Goal: Task Accomplishment & Management: Manage account settings

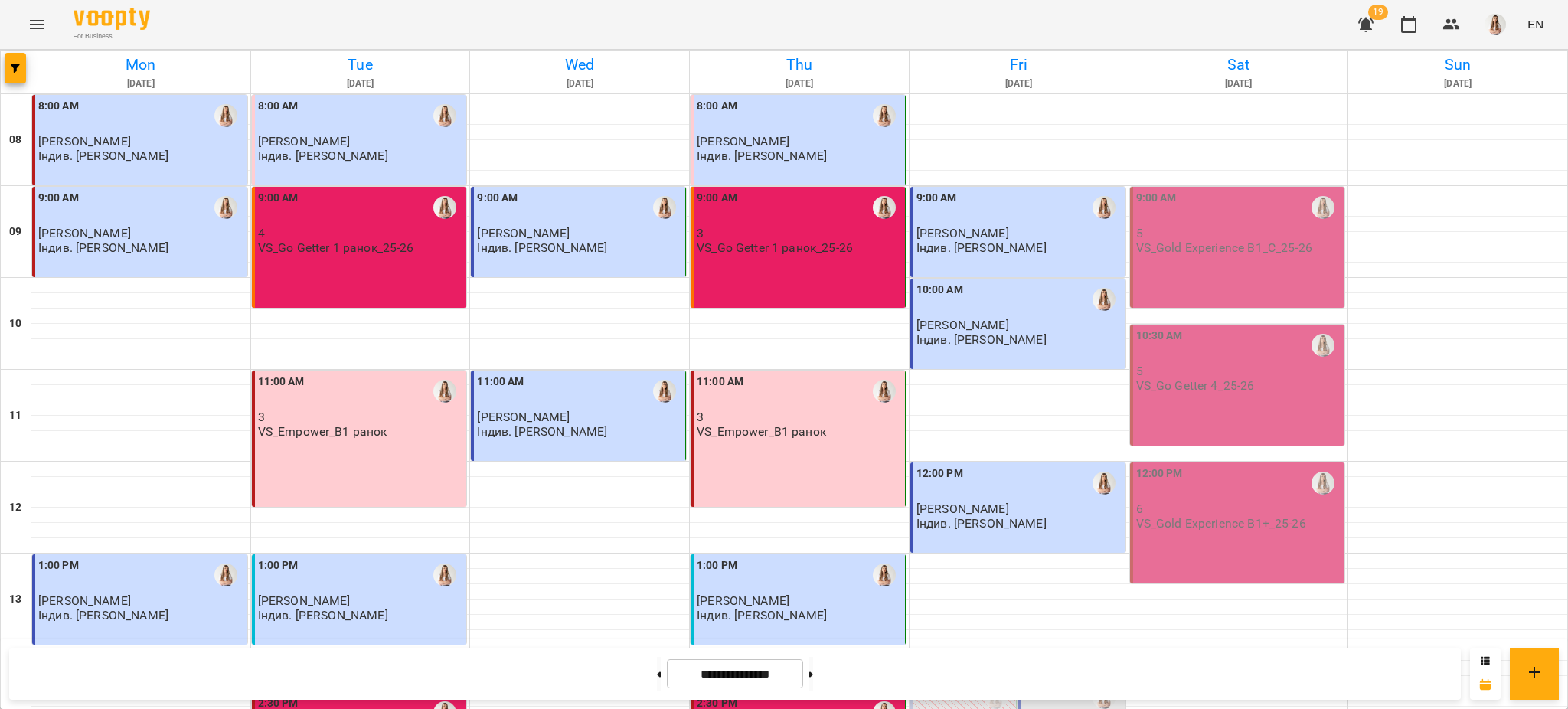
scroll to position [194, 0]
click at [1036, 680] on div "2:20 PM" at bounding box center [1044, 697] width 41 height 35
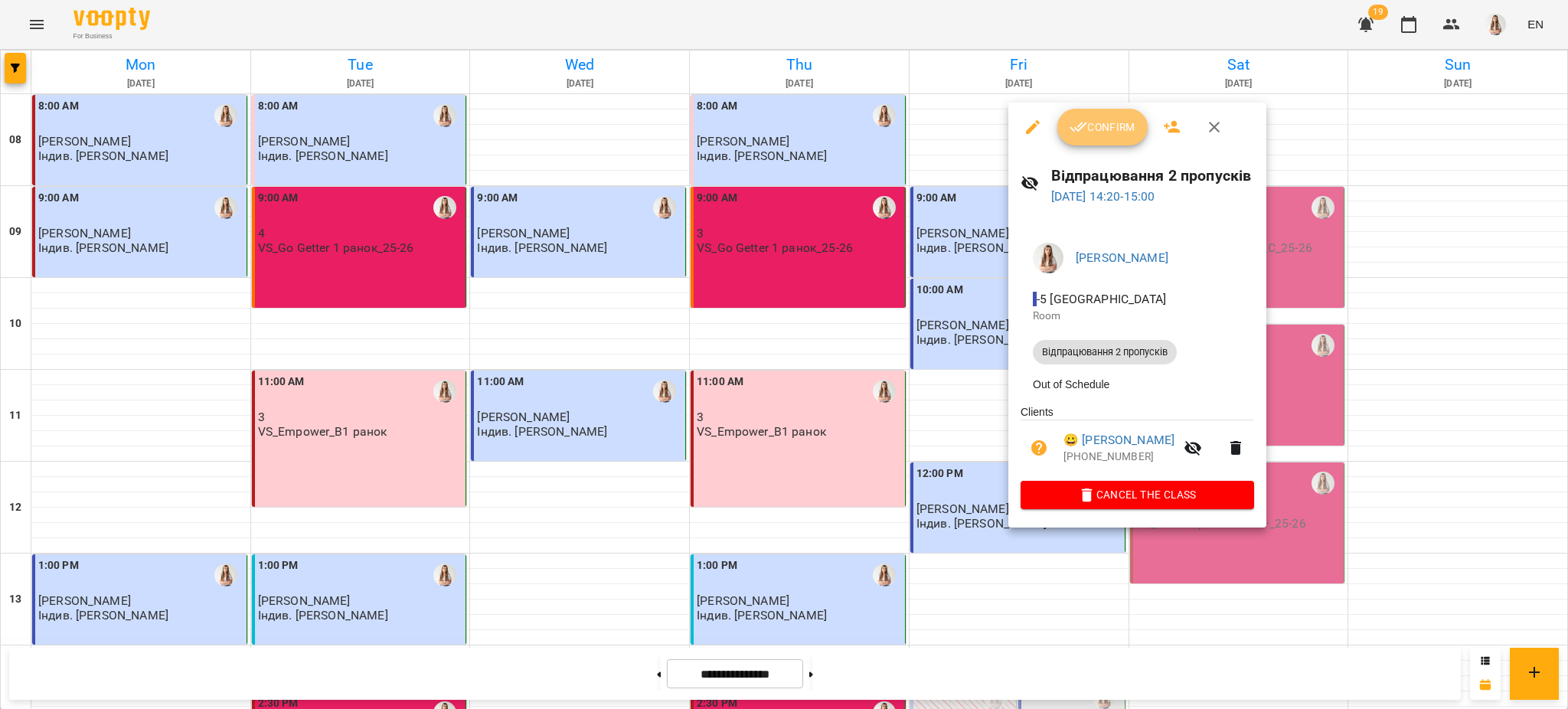
click at [1108, 110] on button "Confirm" at bounding box center [1103, 127] width 91 height 37
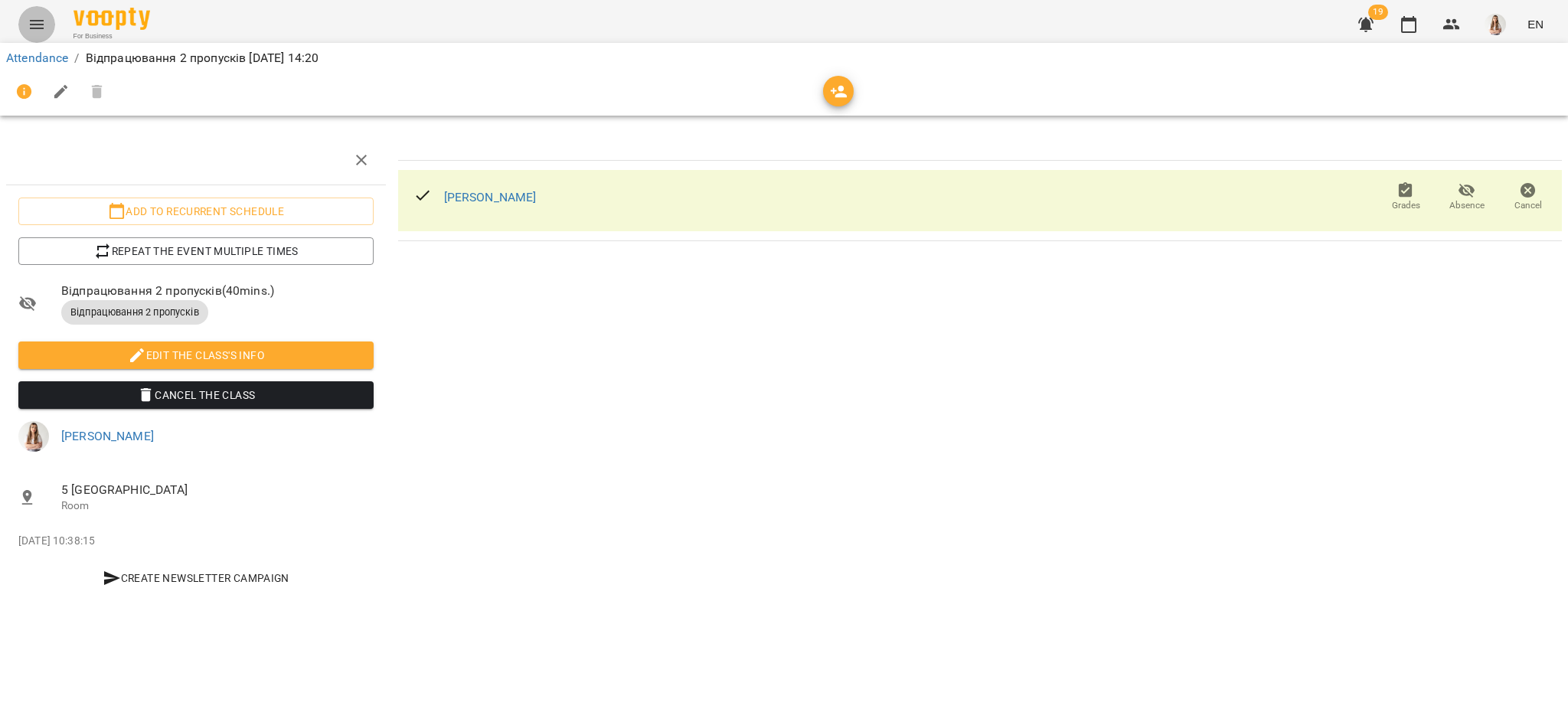
click at [45, 22] on icon "Menu" at bounding box center [37, 24] width 18 height 18
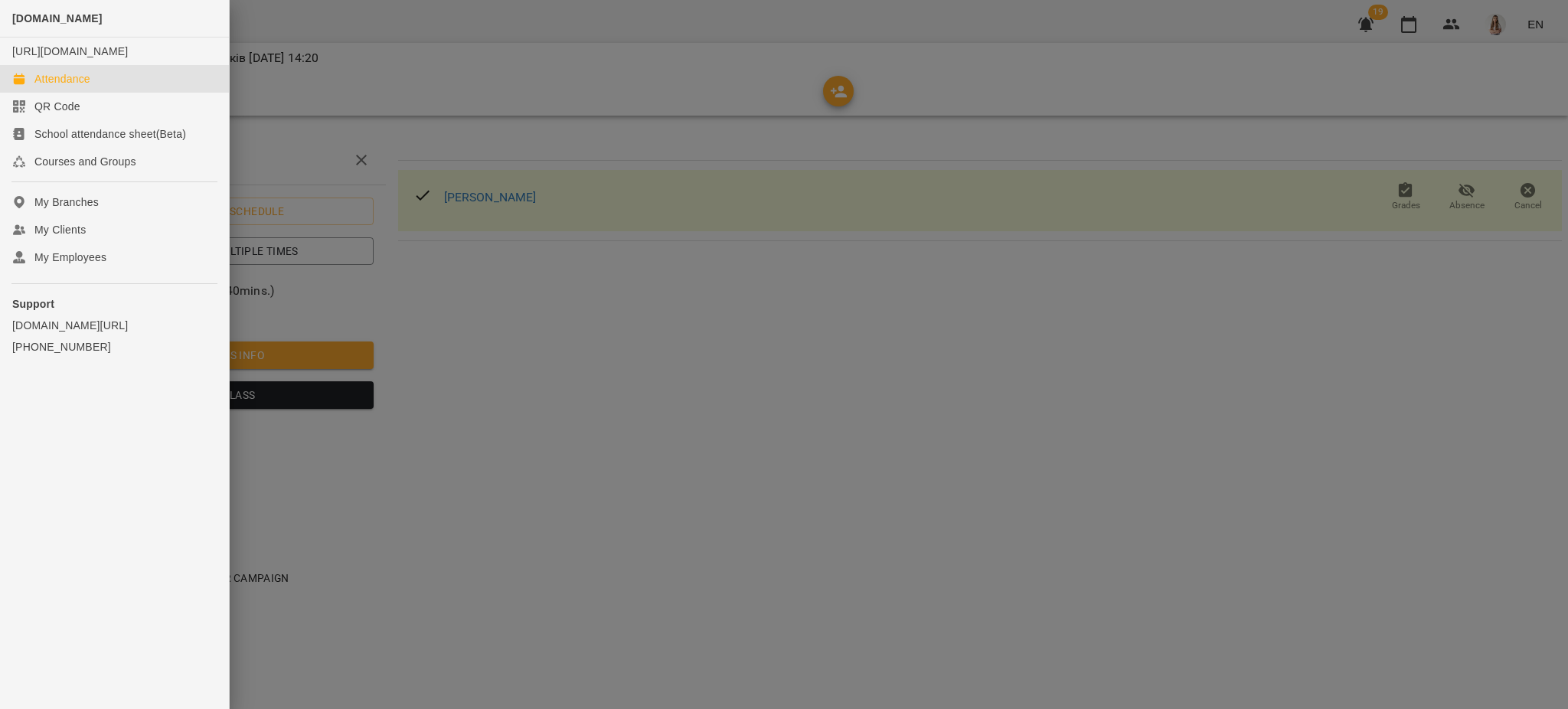
click at [45, 87] on div "Attendance" at bounding box center [62, 79] width 56 height 15
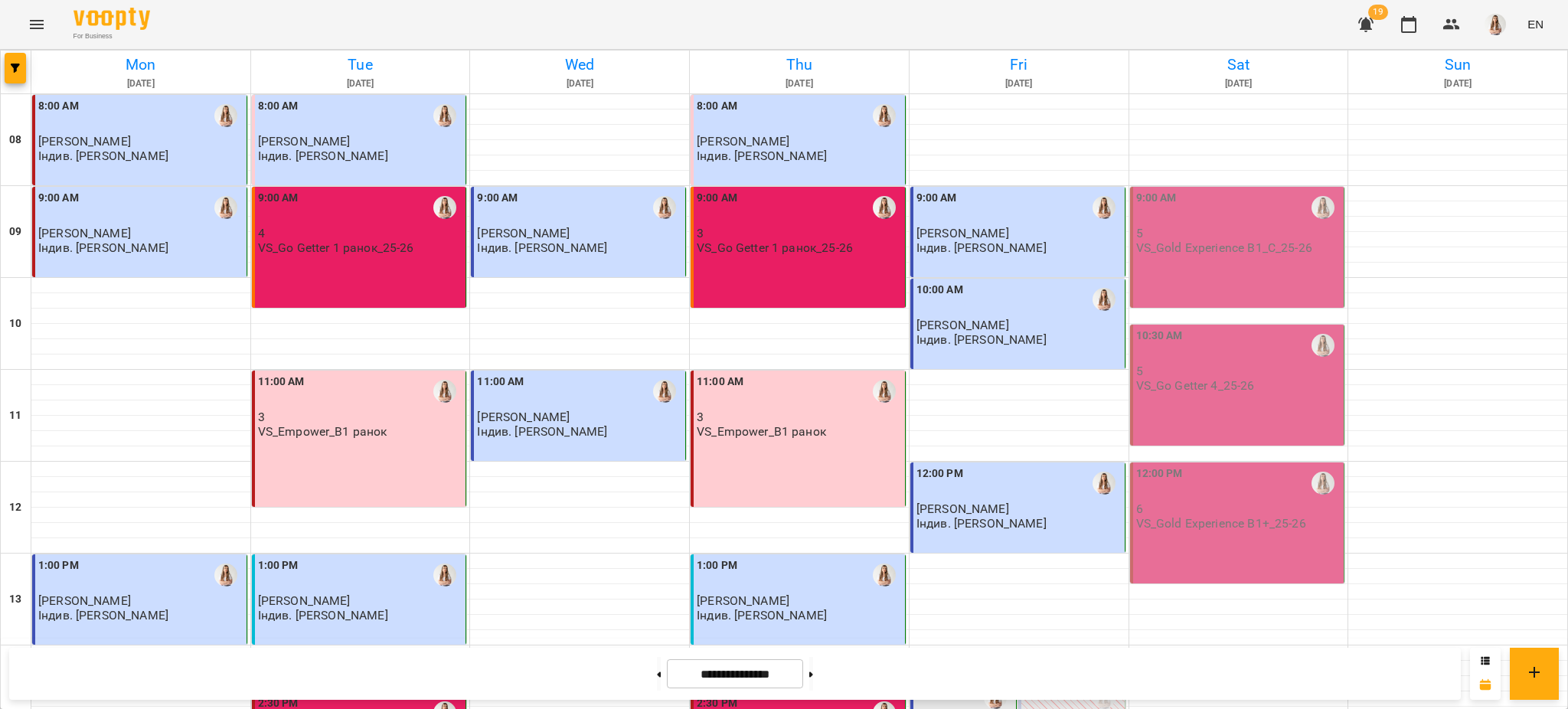
scroll to position [276, 0]
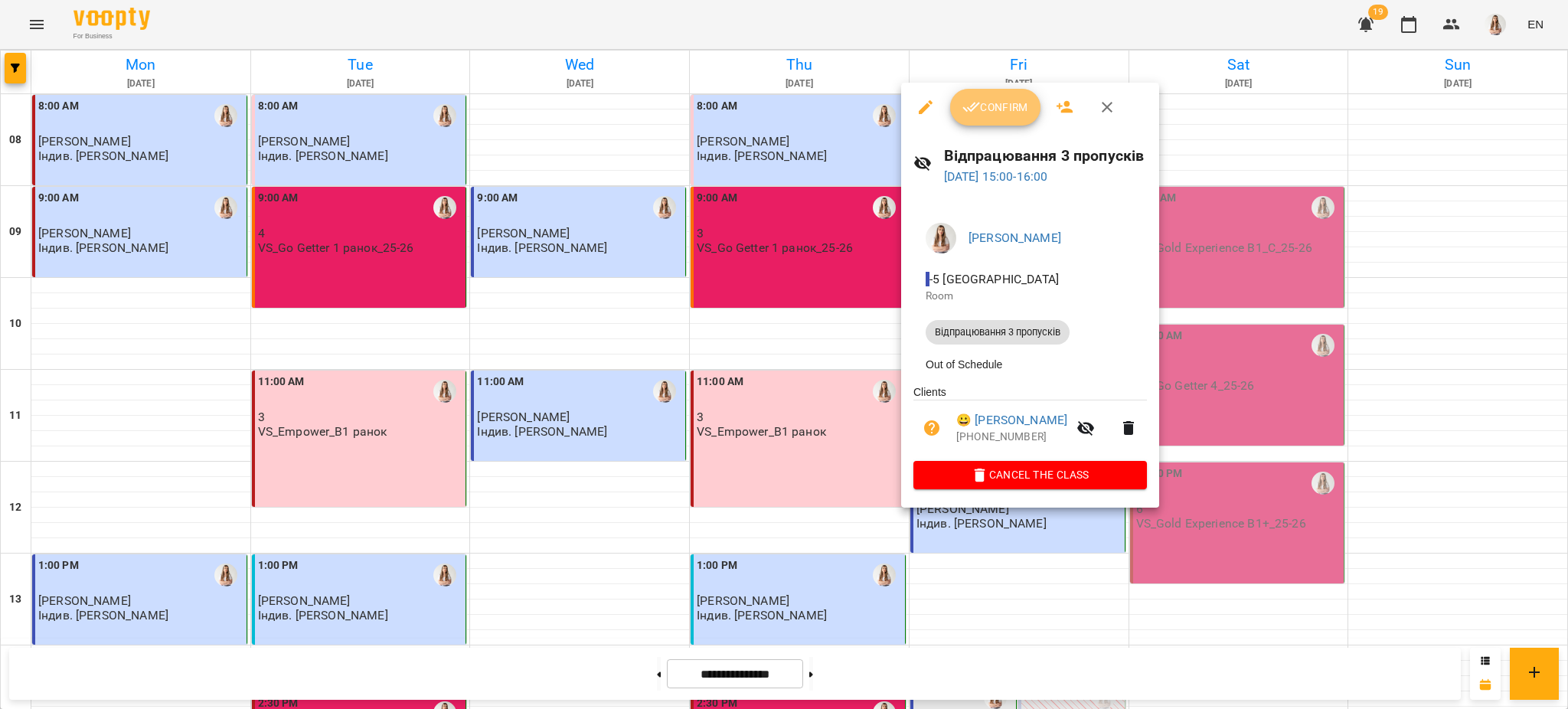
click at [990, 109] on span "Confirm" at bounding box center [995, 107] width 66 height 18
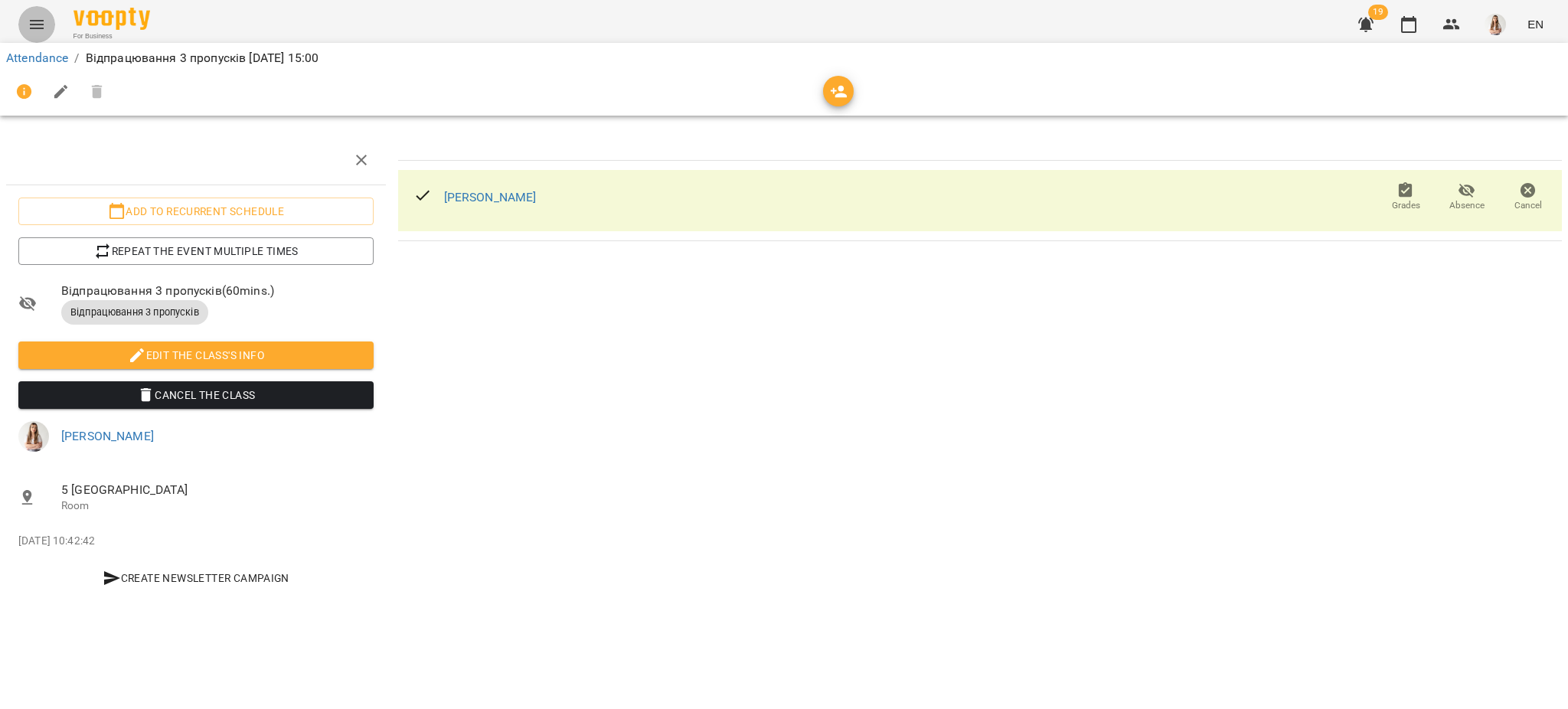
click at [37, 21] on icon "Menu" at bounding box center [37, 25] width 14 height 10
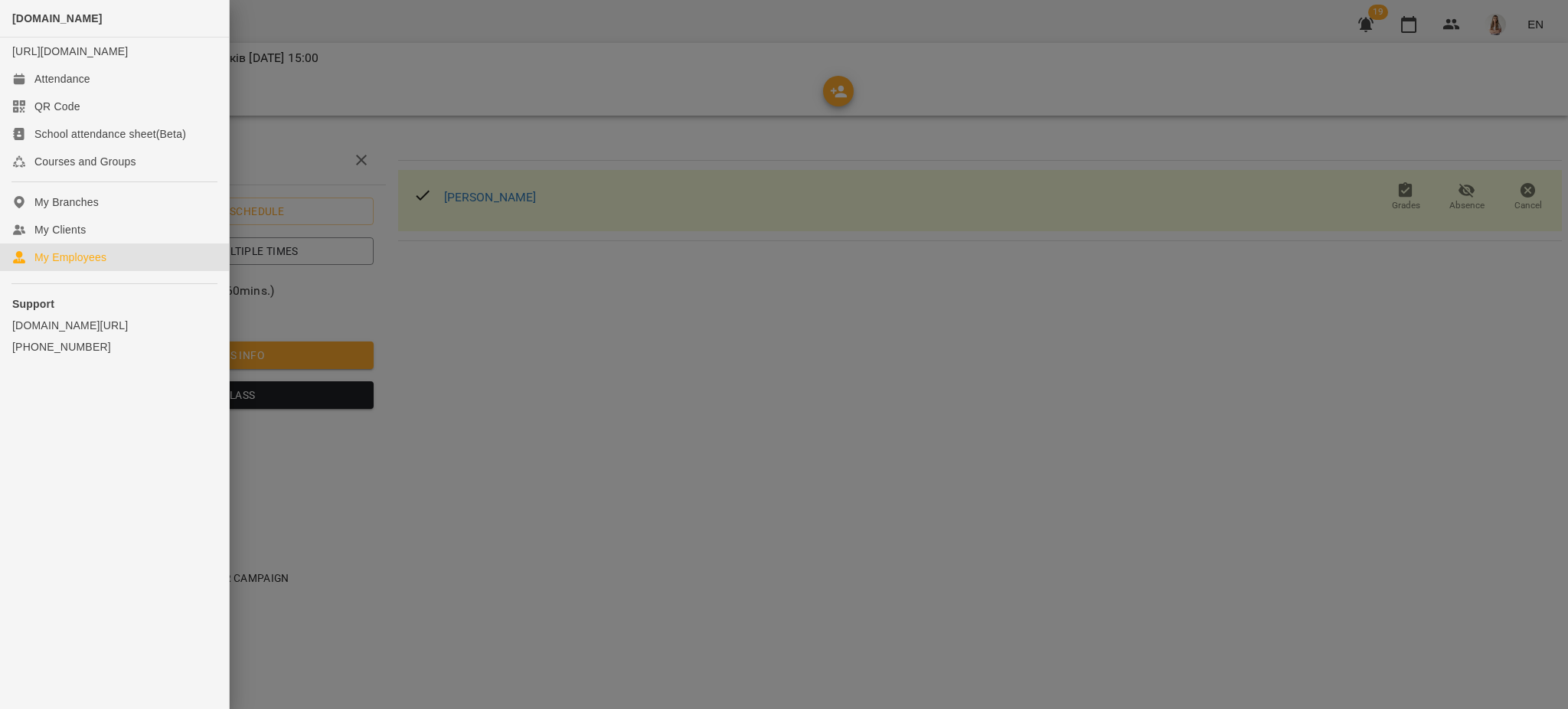
click at [51, 265] on div "My Employees" at bounding box center [70, 257] width 72 height 15
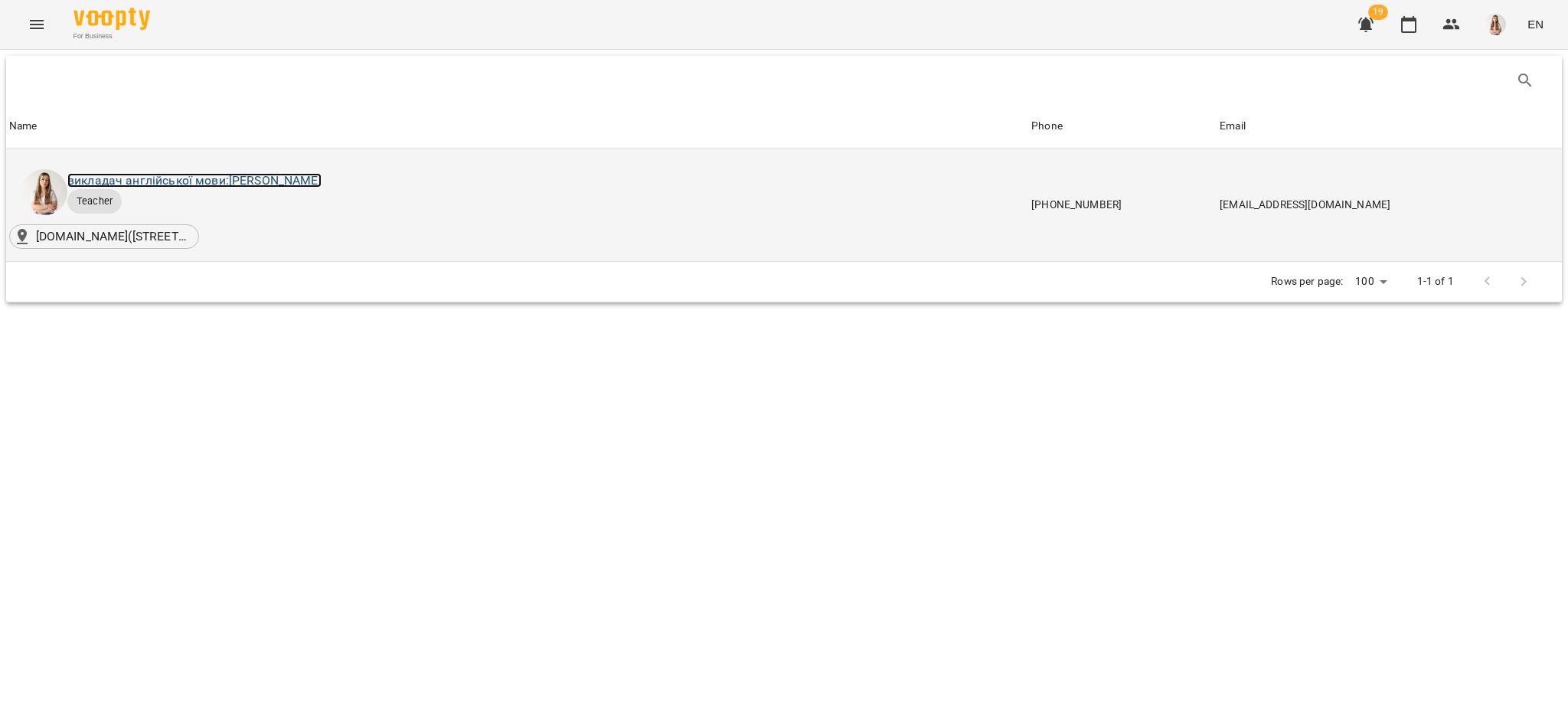
click at [109, 177] on link "викладач англійської мови: [PERSON_NAME]" at bounding box center [195, 180] width 254 height 14
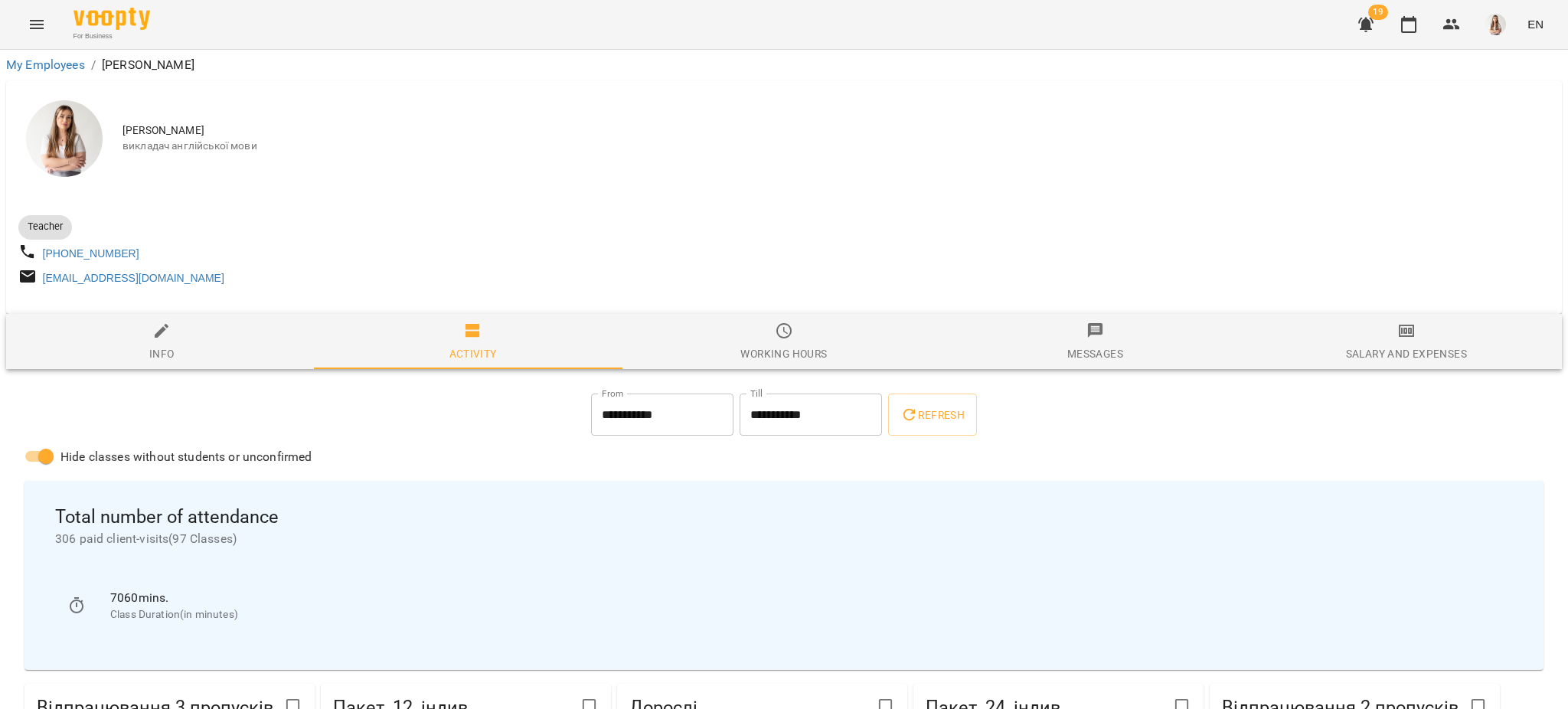
click at [1360, 339] on span "Salary and Expenses" at bounding box center [1407, 342] width 293 height 41
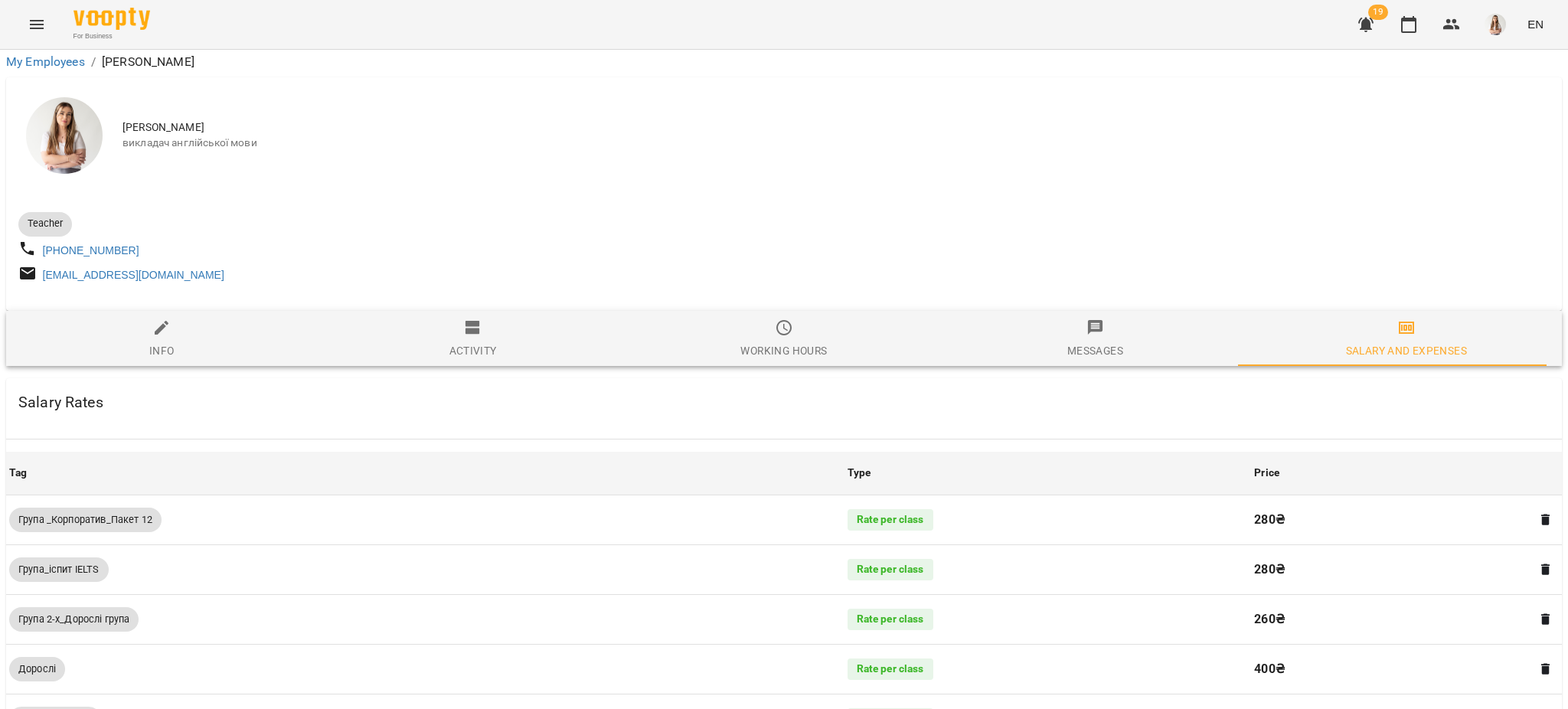
scroll to position [1099, 0]
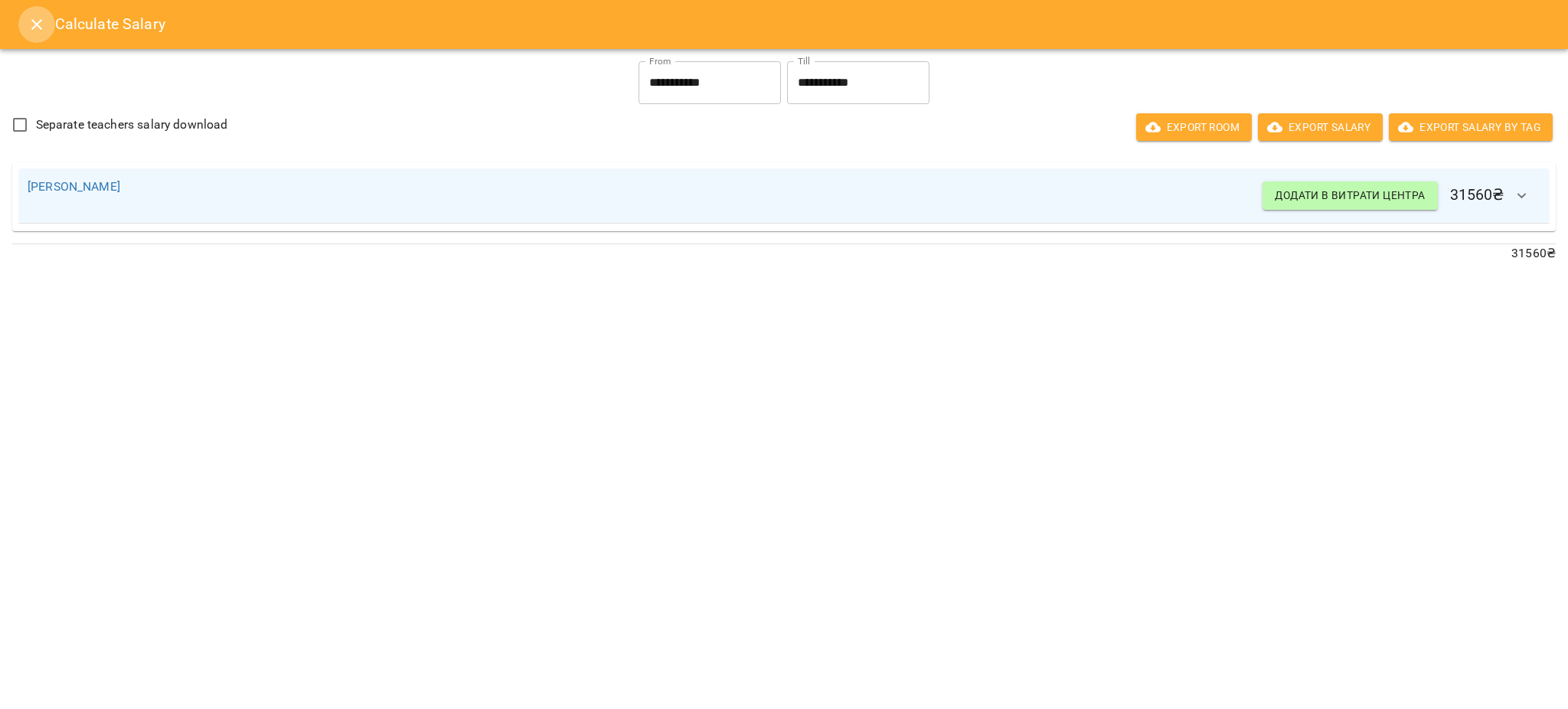
click at [27, 10] on button "Close" at bounding box center [37, 25] width 37 height 37
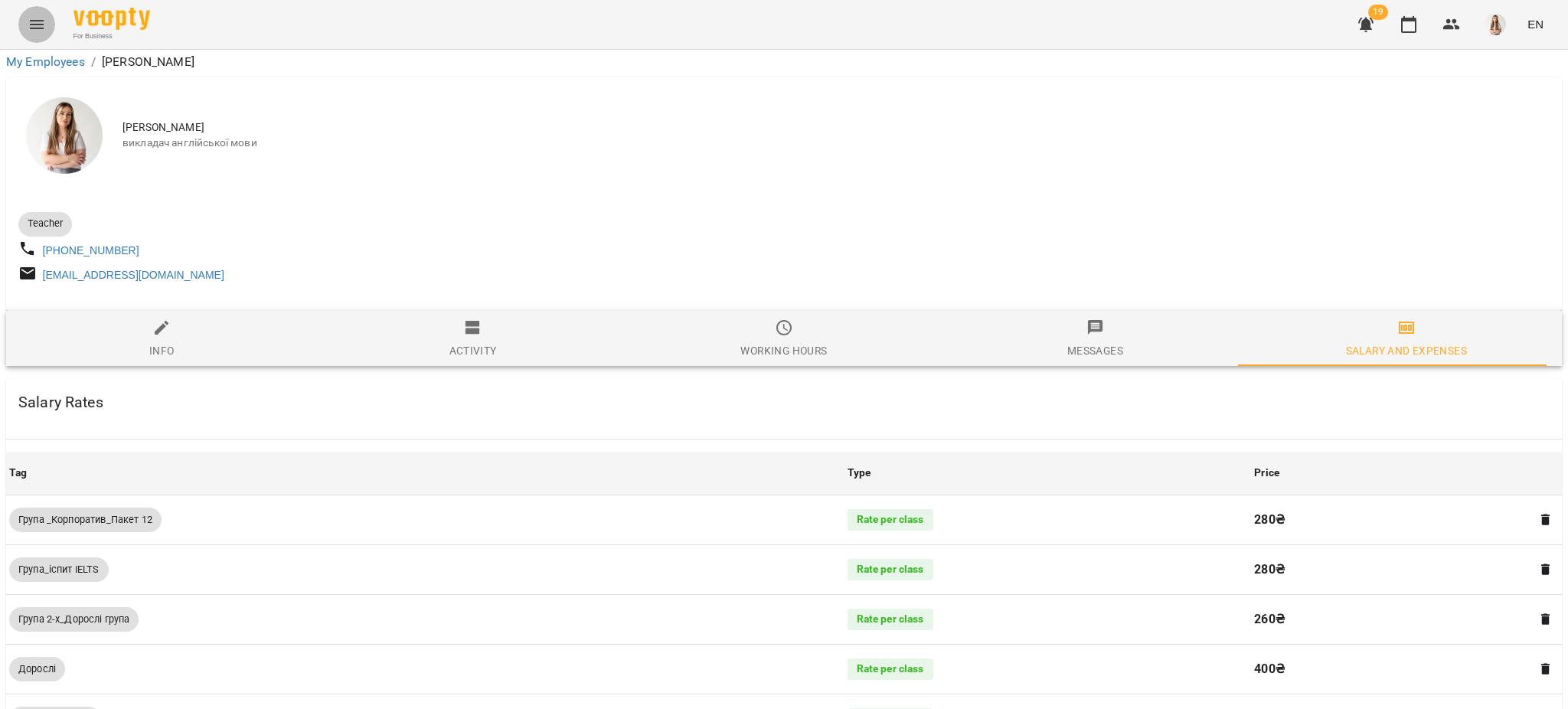
click at [27, 10] on button "Menu" at bounding box center [37, 25] width 37 height 37
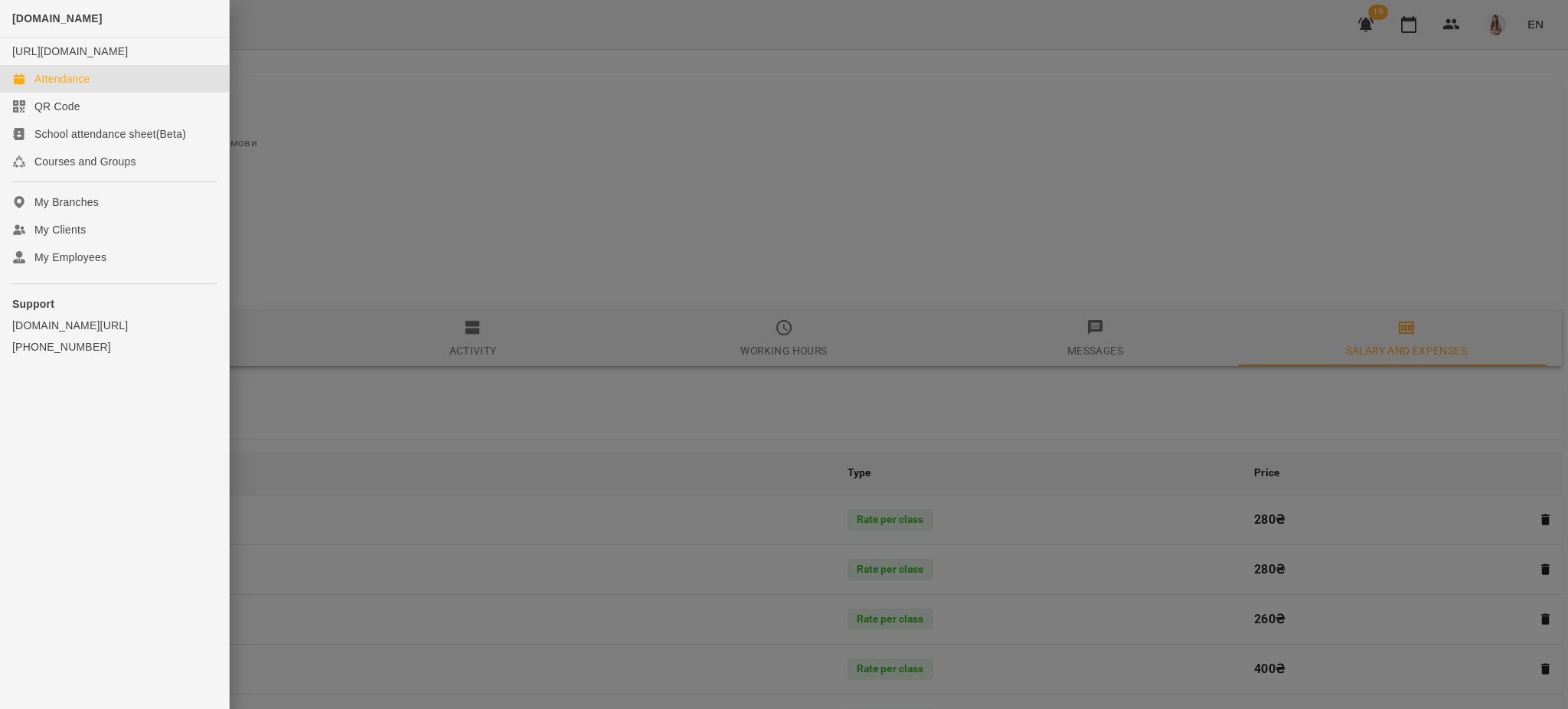
click at [69, 87] on div "Attendance" at bounding box center [62, 79] width 56 height 15
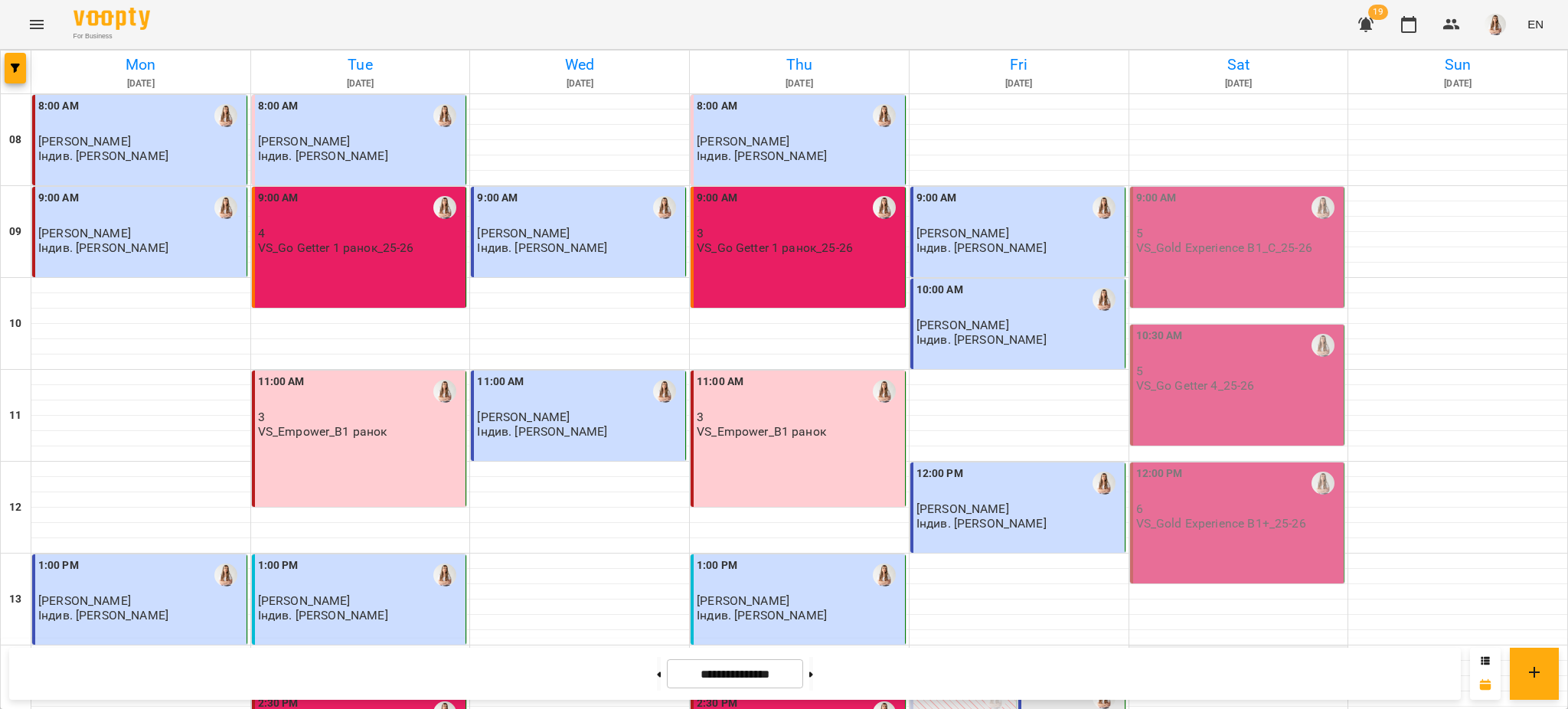
scroll to position [408, 0]
click at [38, 31] on icon "Menu" at bounding box center [37, 24] width 18 height 18
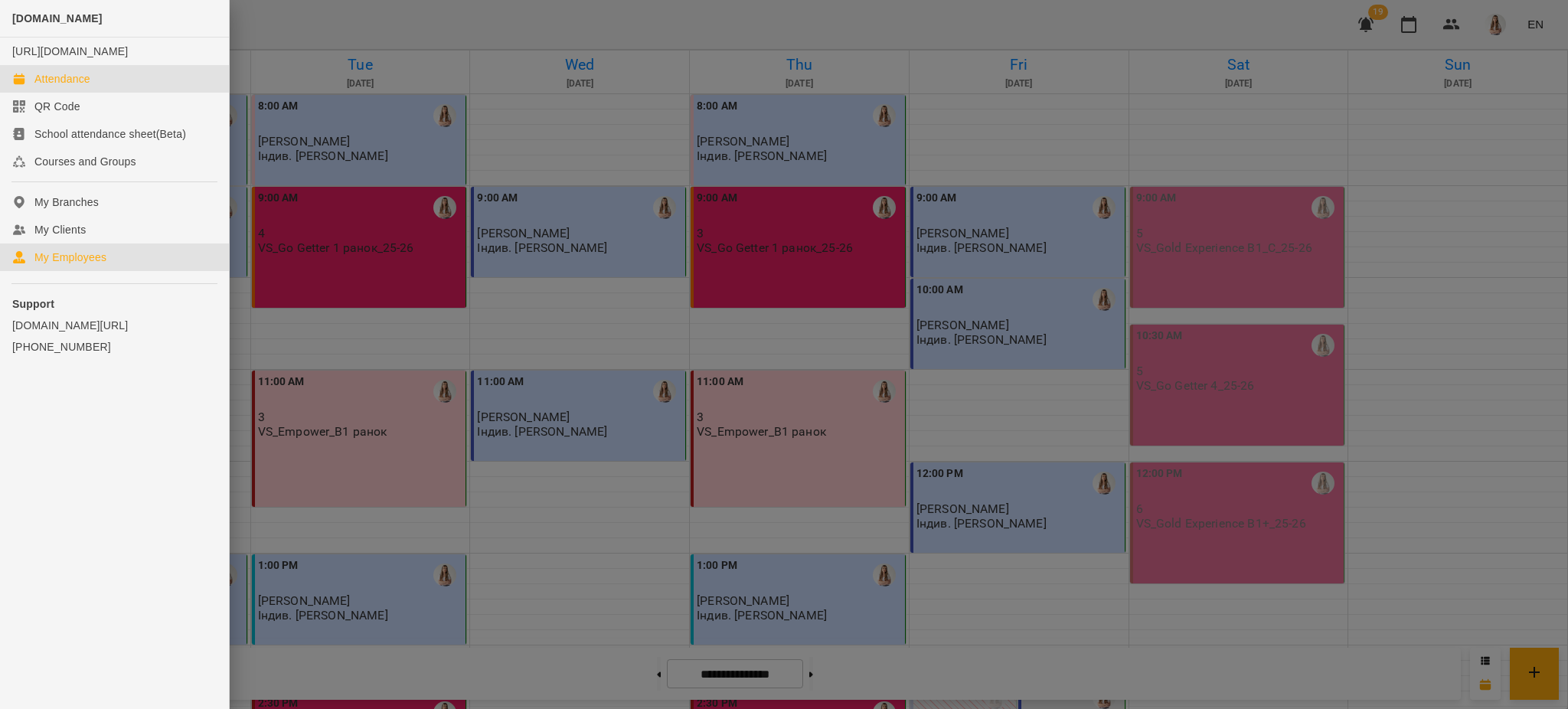
click at [68, 271] on link "My Employees" at bounding box center [114, 257] width 229 height 28
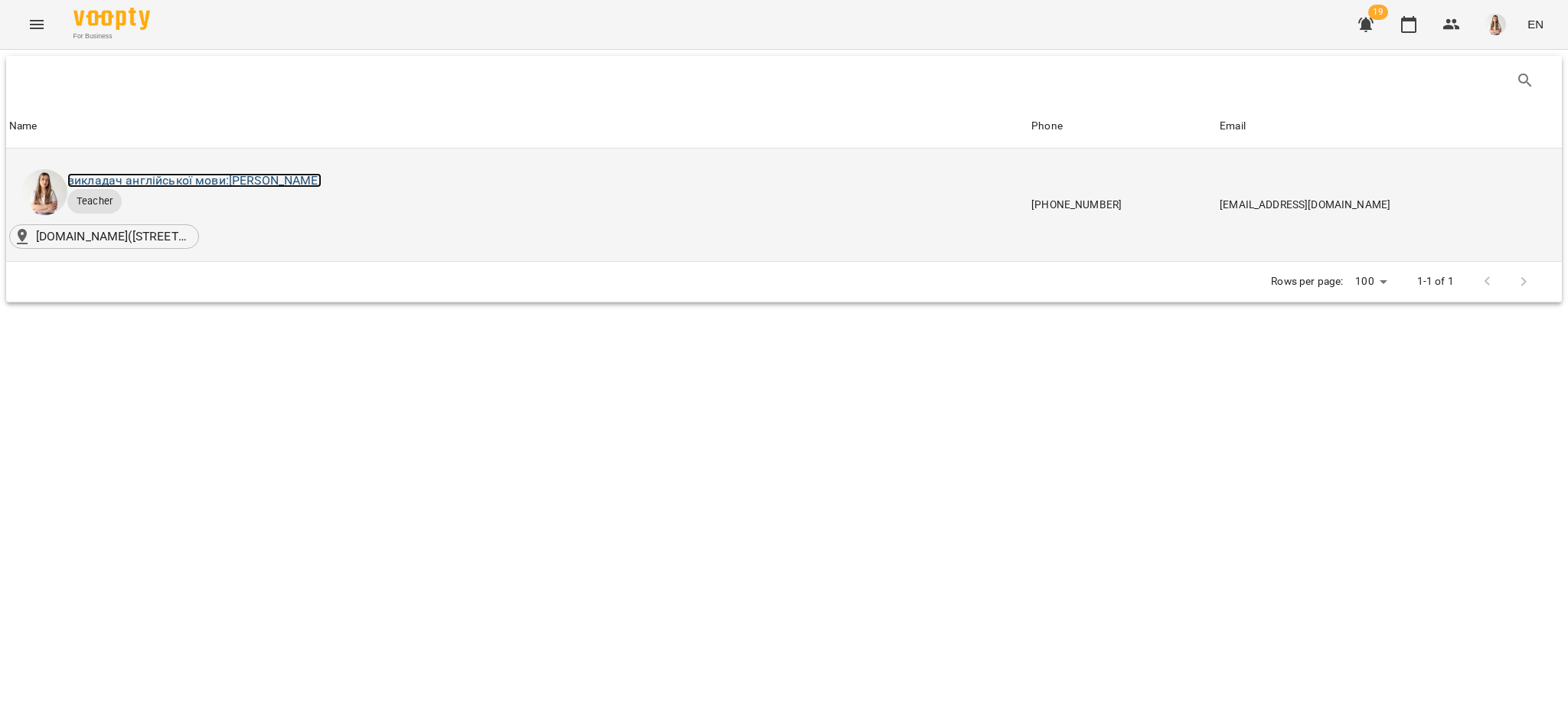
click at [321, 183] on link "викладач англійської мови: [PERSON_NAME]" at bounding box center [195, 180] width 254 height 14
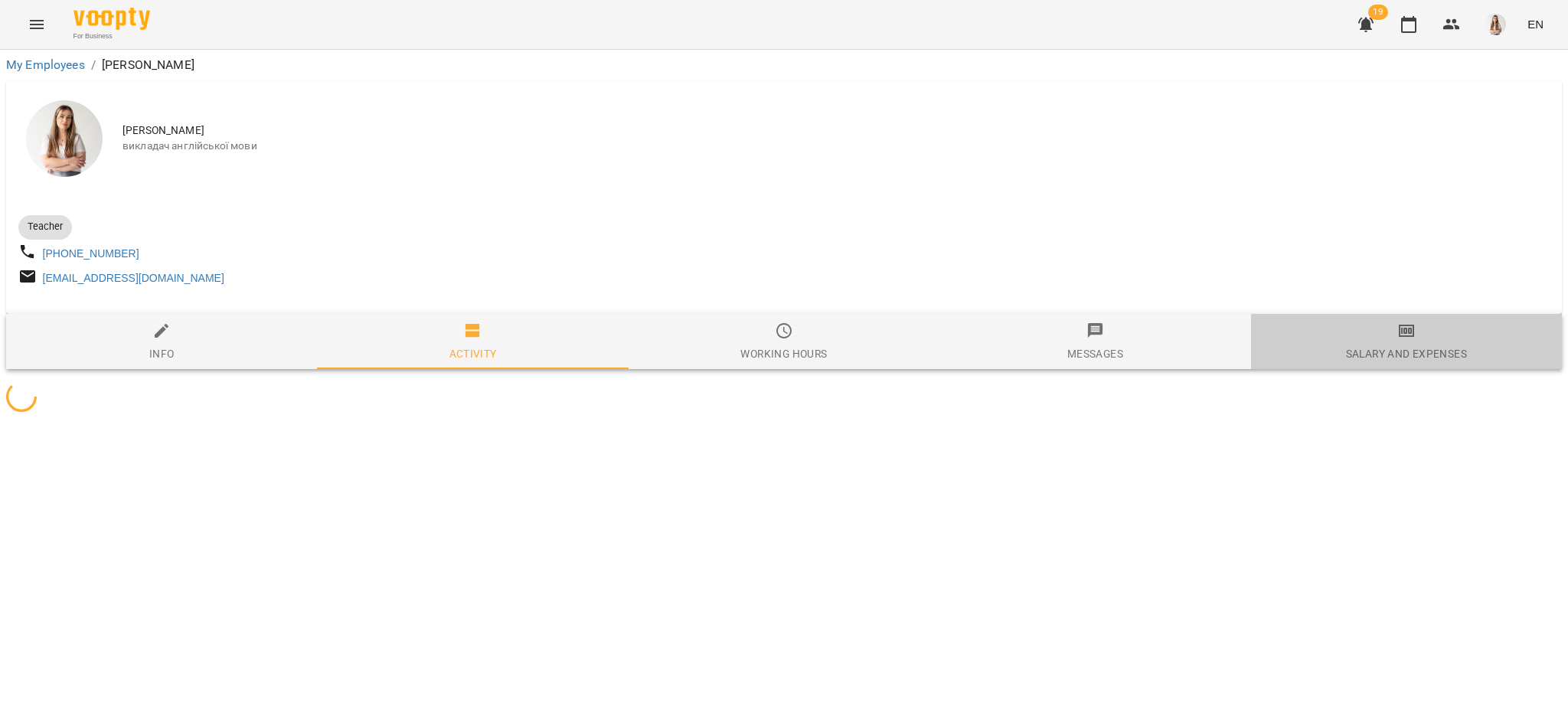
click at [1379, 334] on span "Salary and Expenses" at bounding box center [1407, 342] width 293 height 41
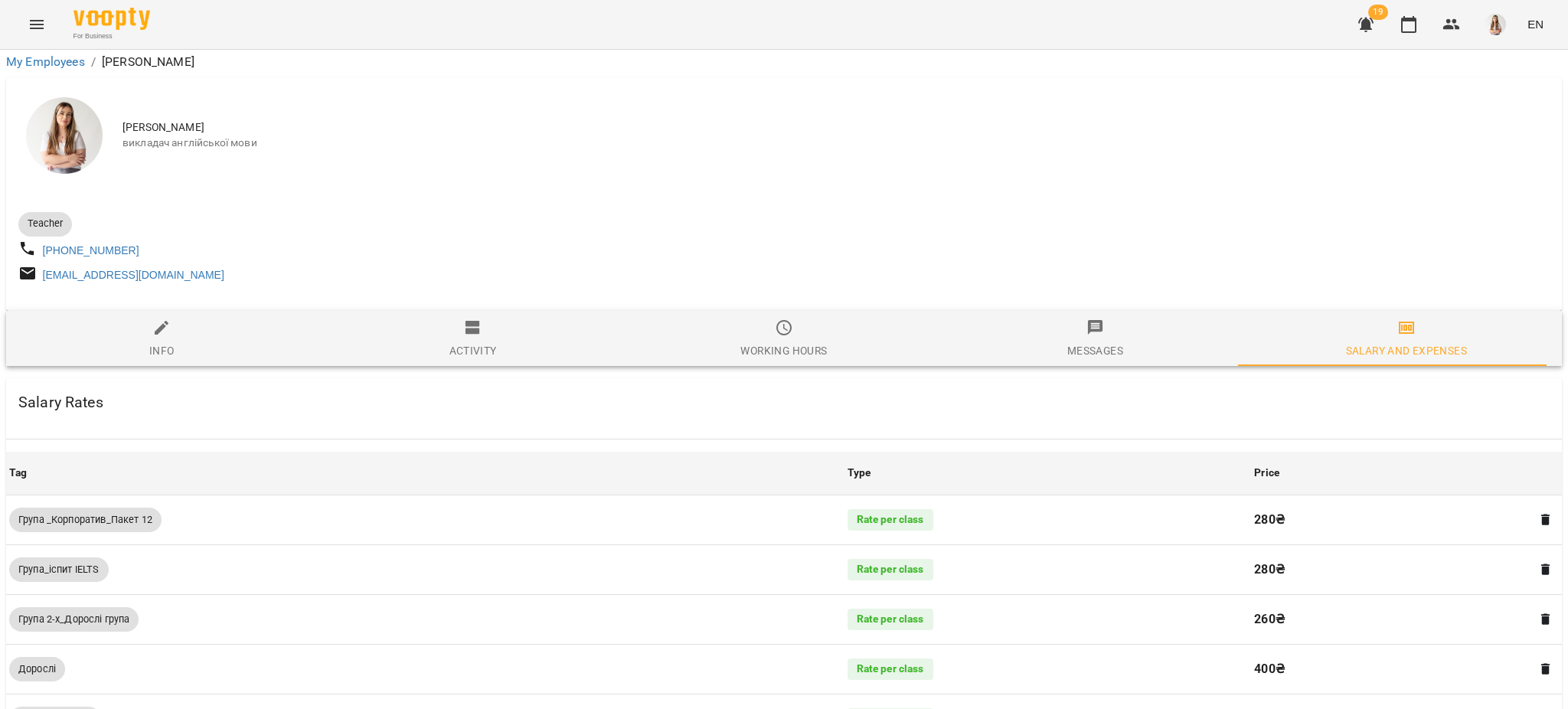
scroll to position [1040, 0]
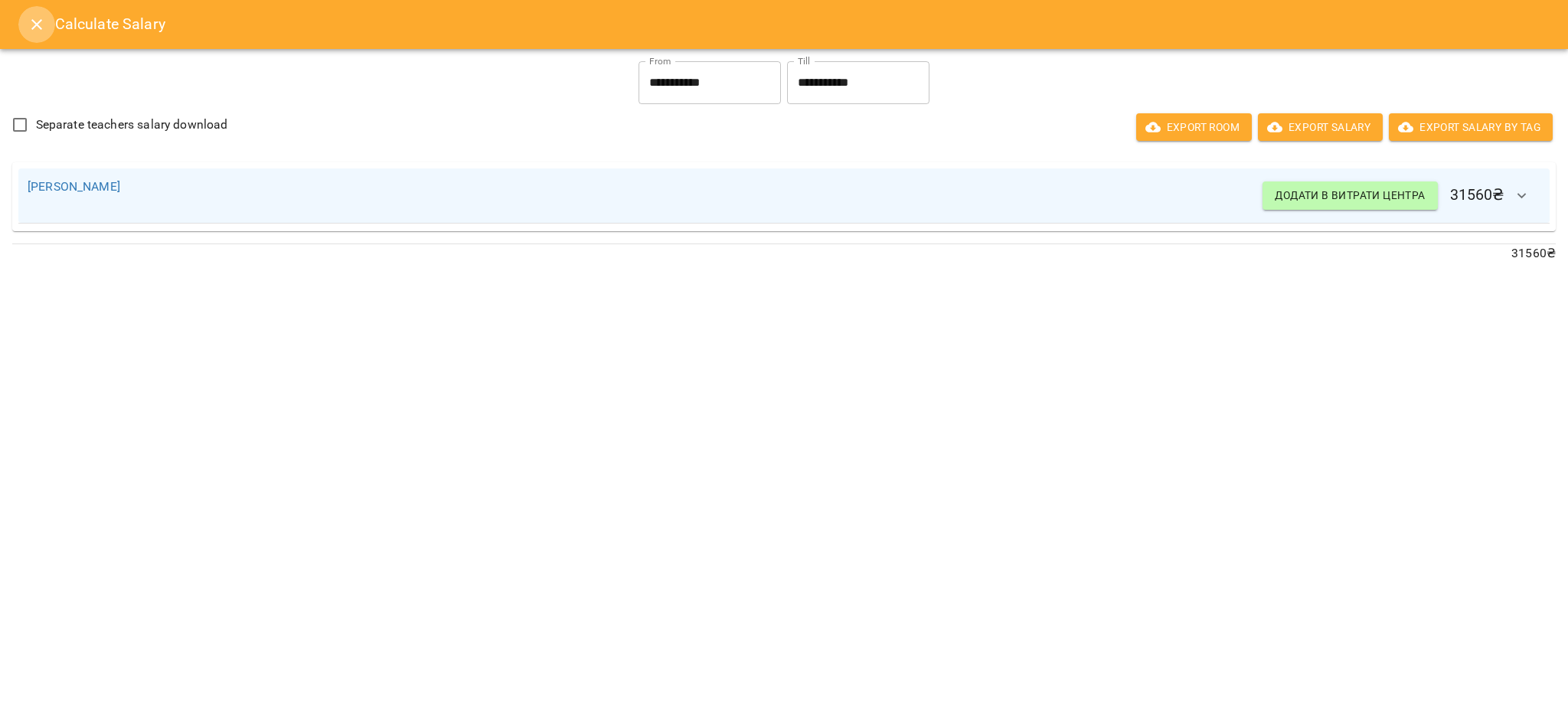
click at [31, 30] on icon "Close" at bounding box center [37, 24] width 18 height 18
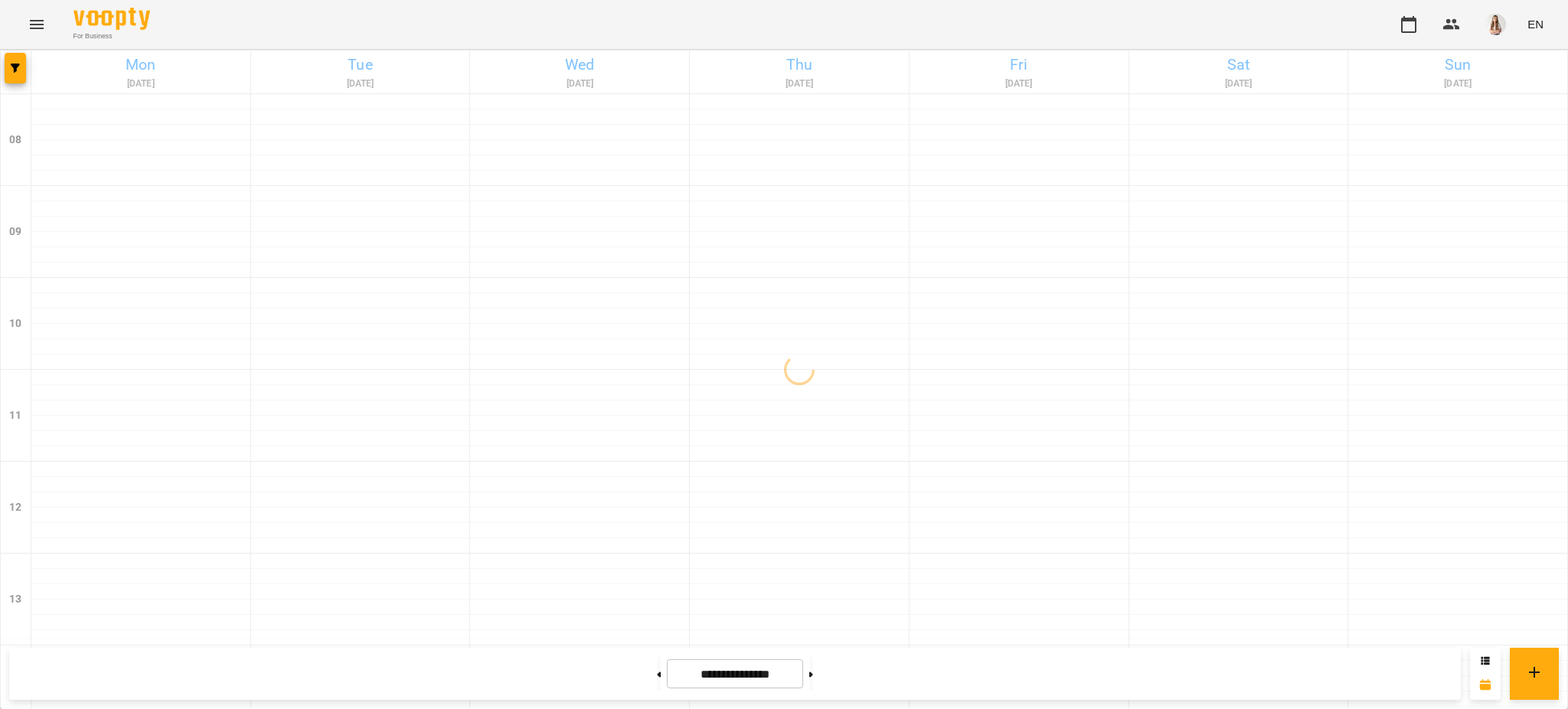
drag, startPoint x: 1566, startPoint y: 156, endPoint x: 1566, endPoint y: 200, distance: 44.0
click at [1566, 200] on div "**********" at bounding box center [784, 703] width 1568 height 1307
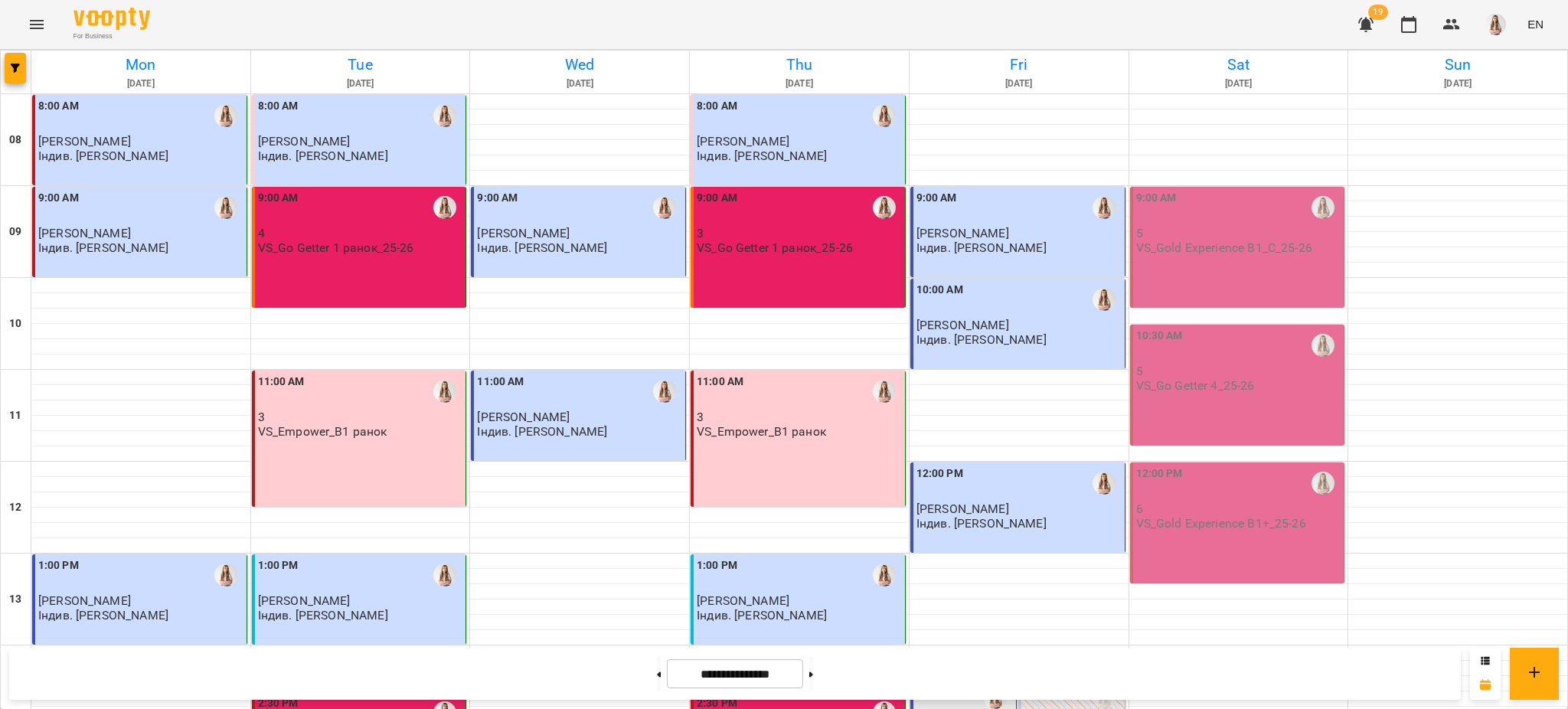
scroll to position [497, 0]
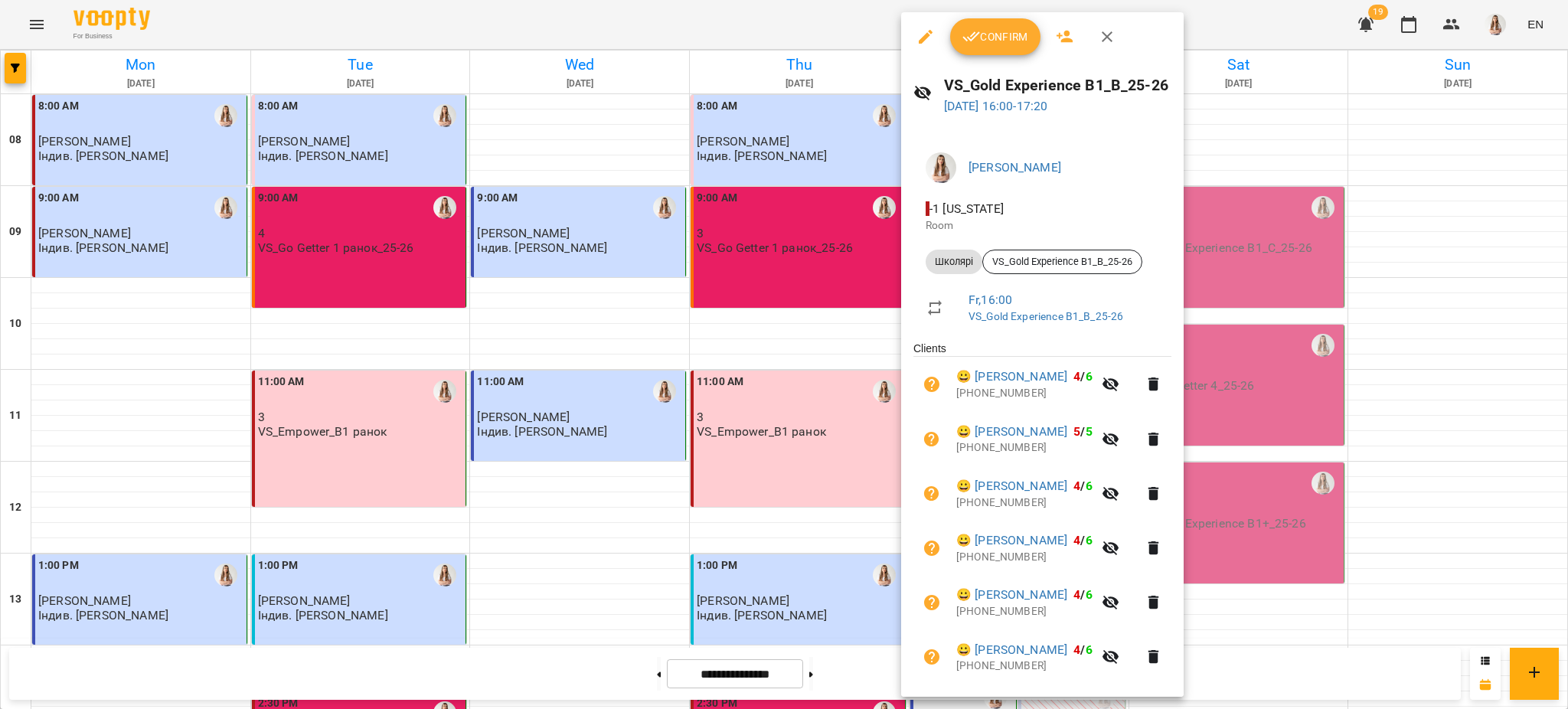
click at [753, 375] on div at bounding box center [784, 354] width 1568 height 709
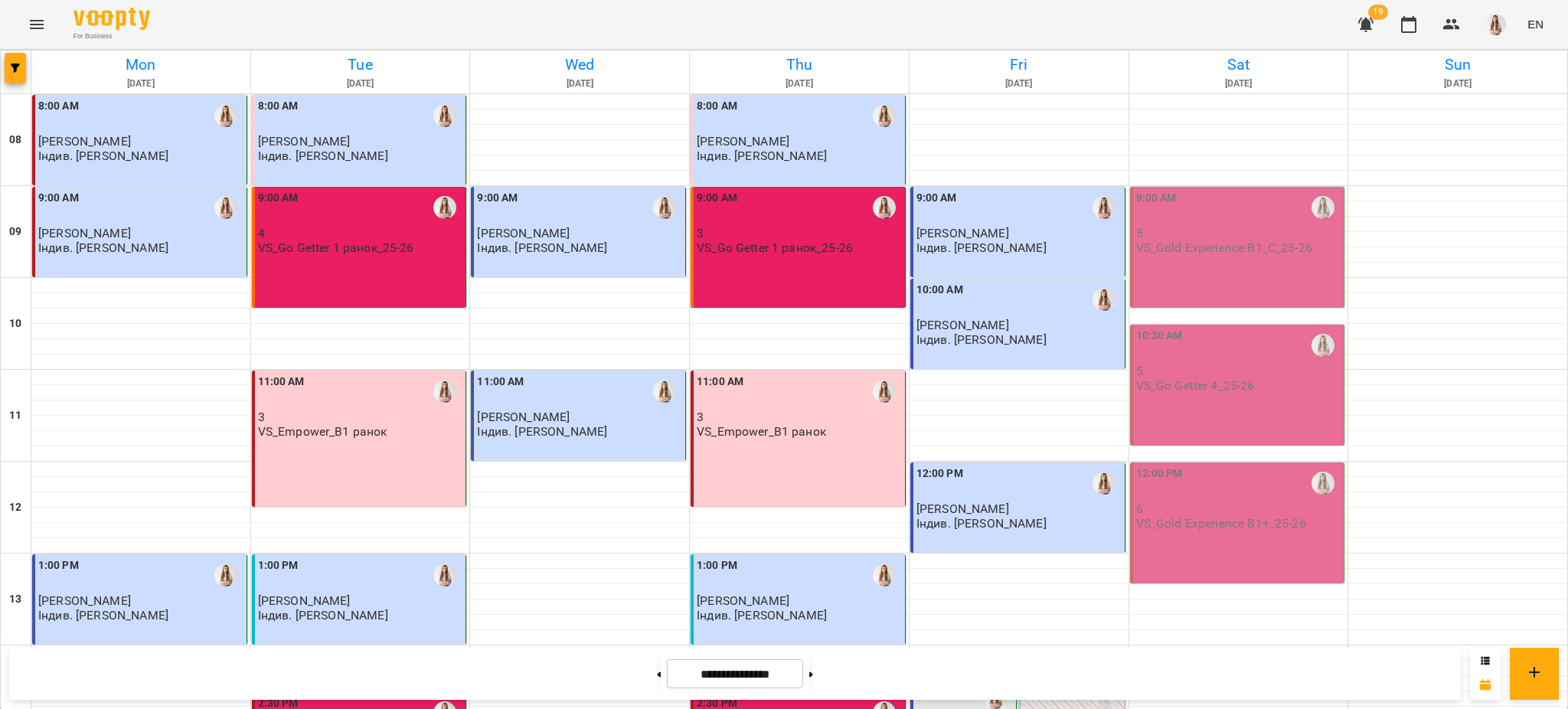
scroll to position [0, 0]
